Goal: Use online tool/utility: Utilize a website feature to perform a specific function

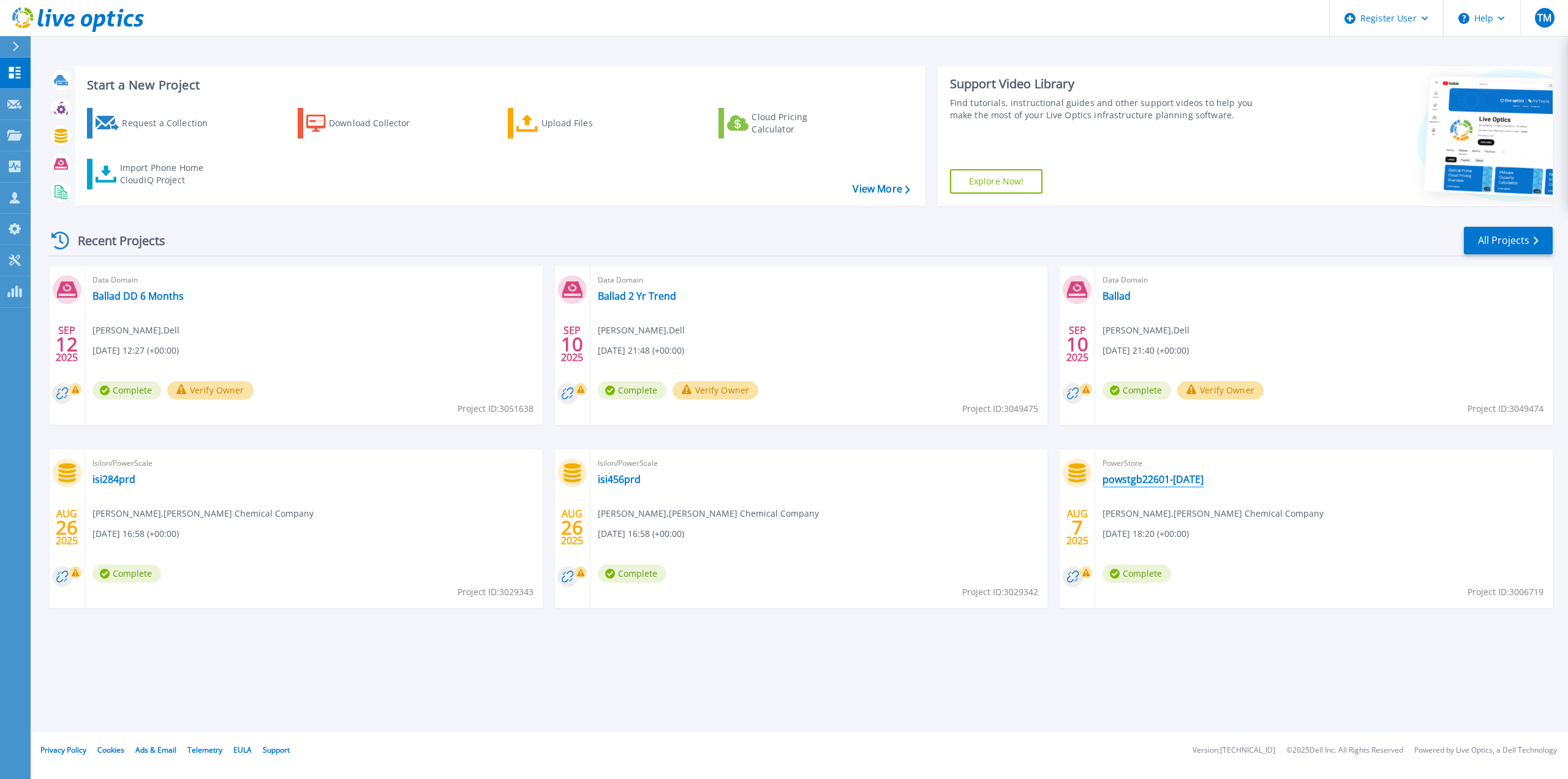
click at [1154, 481] on link "powstgb22601-[DATE]" at bounding box center [1153, 479] width 101 height 12
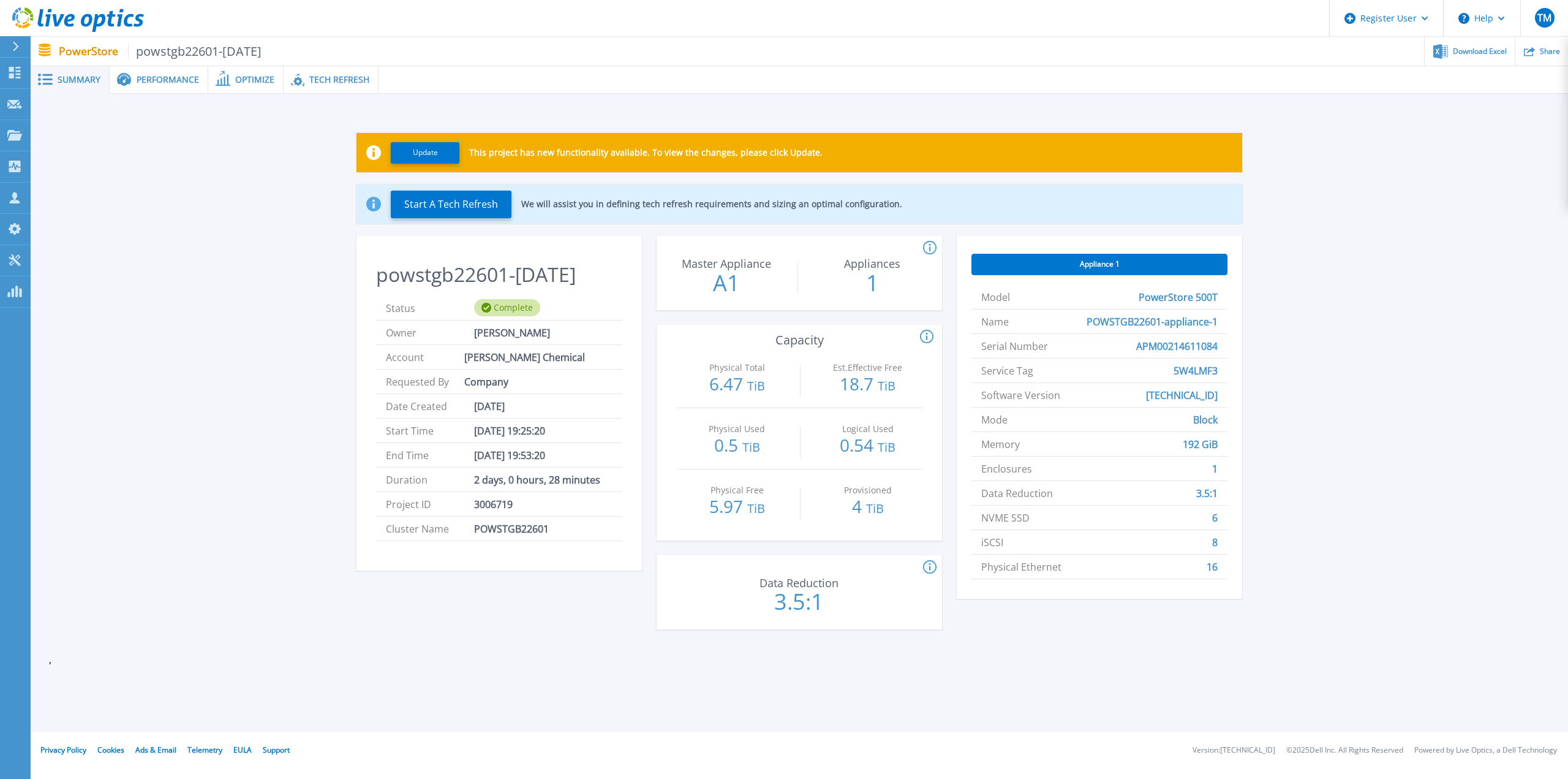
click at [329, 79] on span "Tech Refresh" at bounding box center [339, 79] width 60 height 8
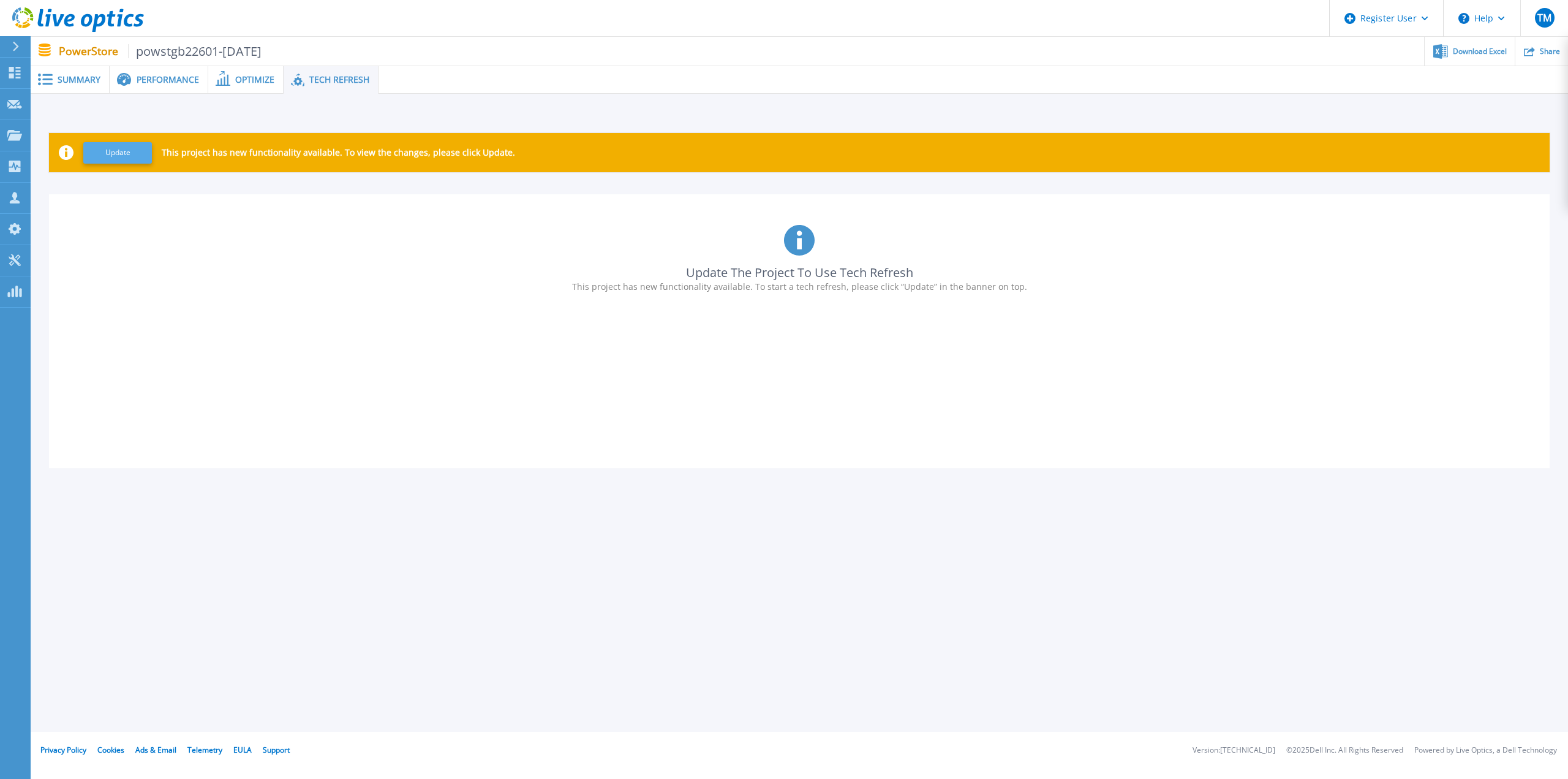
click at [124, 149] on button "Update" at bounding box center [118, 153] width 69 height 22
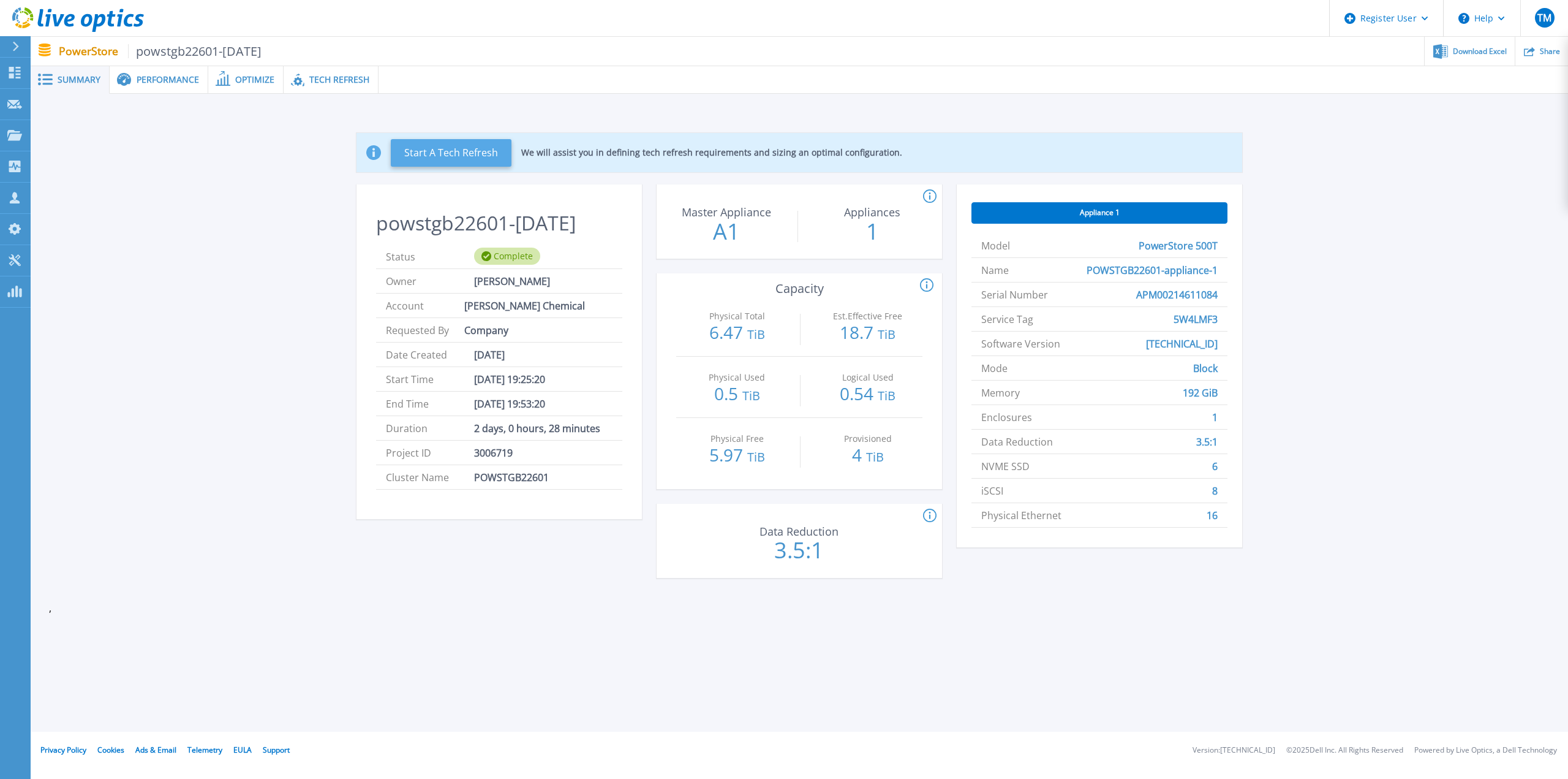
click at [466, 154] on button "Start A Tech Refresh" at bounding box center [450, 152] width 120 height 27
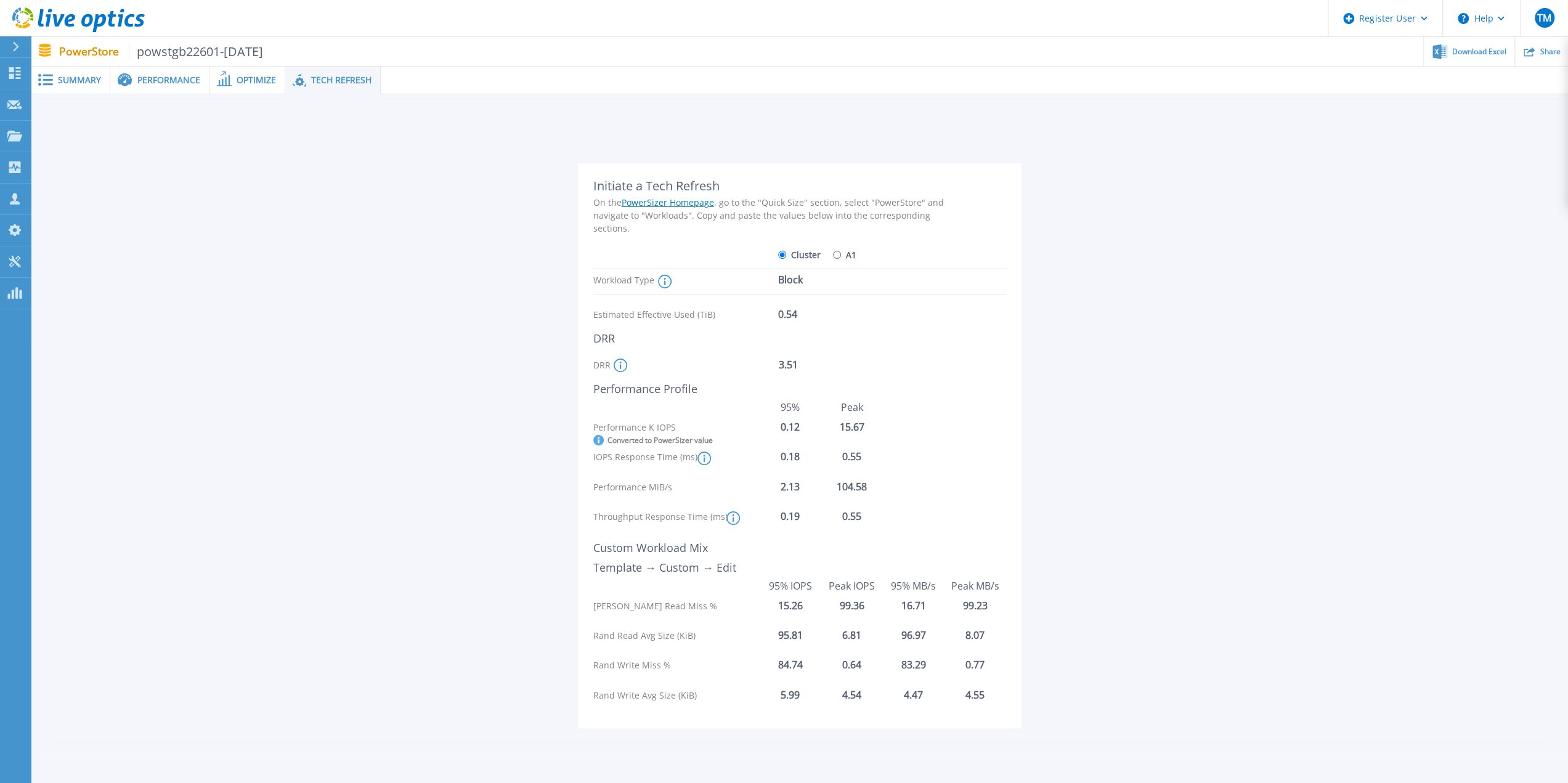
scroll to position [58, 0]
